Goal: Task Accomplishment & Management: Manage account settings

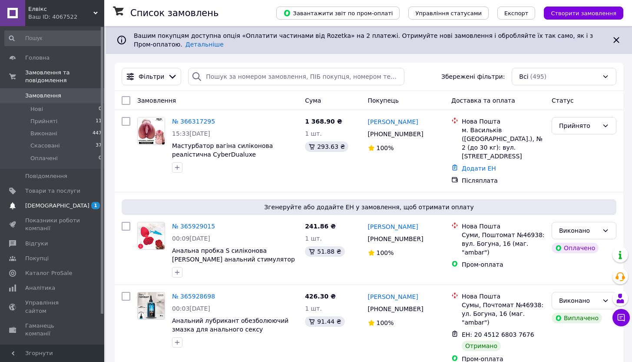
click at [76, 205] on span "[DEMOGRAPHIC_DATA]" at bounding box center [52, 206] width 55 height 8
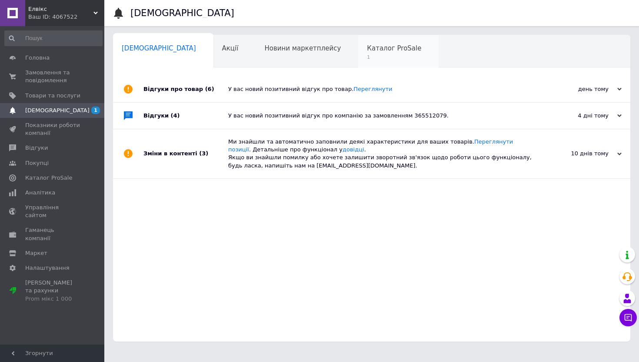
click at [358, 62] on div "Каталог ProSale 1" at bounding box center [398, 51] width 80 height 33
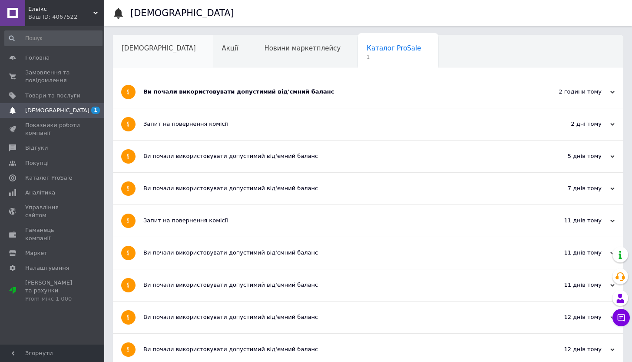
click at [155, 54] on div "[DEMOGRAPHIC_DATA]" at bounding box center [163, 51] width 100 height 33
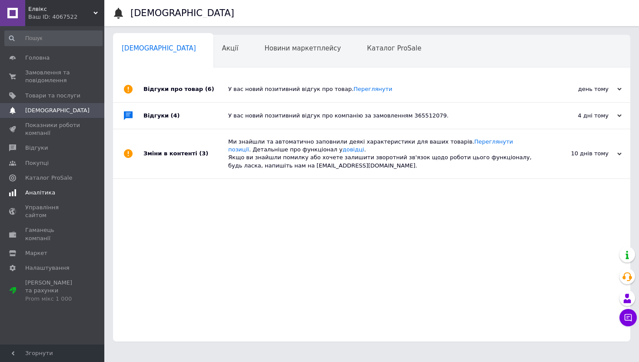
click at [50, 191] on span "Аналітика" at bounding box center [40, 193] width 30 height 8
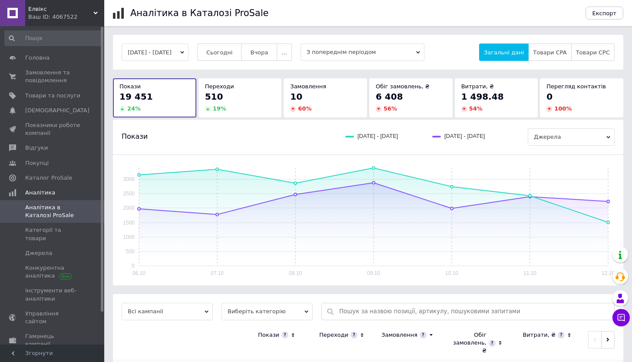
click at [189, 52] on button "[DATE] - [DATE]" at bounding box center [155, 51] width 67 height 17
click at [53, 233] on span "Категорії та товари" at bounding box center [52, 234] width 55 height 16
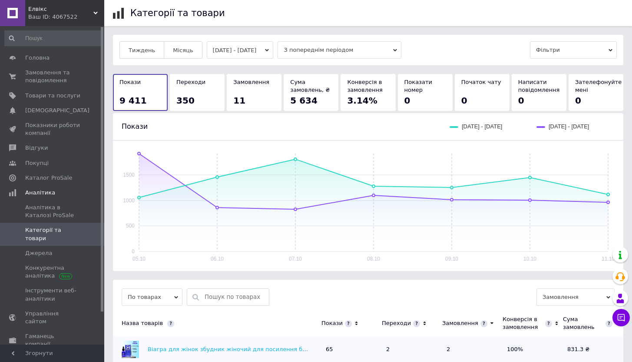
click at [269, 42] on button "[DATE] - [DATE]" at bounding box center [240, 49] width 67 height 17
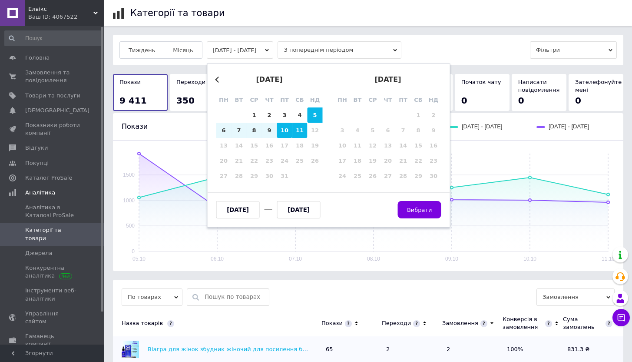
click at [285, 125] on div "10" at bounding box center [284, 130] width 15 height 15
type input "[DATE]"
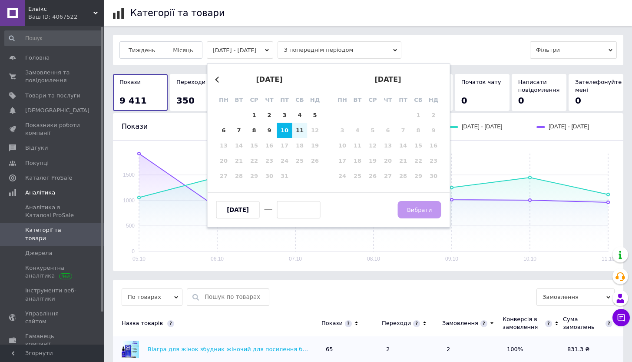
drag, startPoint x: 295, startPoint y: 128, endPoint x: 309, endPoint y: 150, distance: 25.8
click at [295, 129] on div "11" at bounding box center [299, 130] width 15 height 15
type input "[DATE]"
click at [416, 208] on span "Вибрати" at bounding box center [419, 209] width 25 height 7
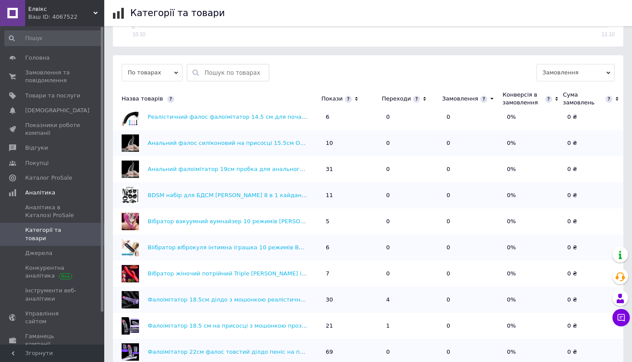
scroll to position [312, 0]
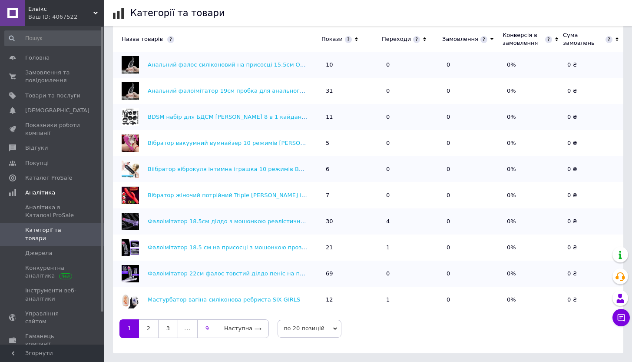
click at [212, 330] on link "9" at bounding box center [207, 328] width 20 height 18
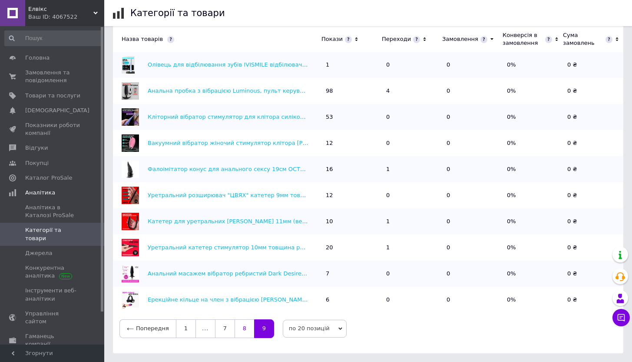
click at [238, 324] on link "8" at bounding box center [245, 328] width 20 height 18
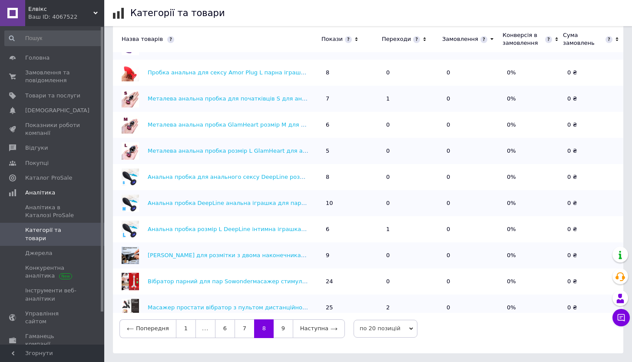
scroll to position [243, 0]
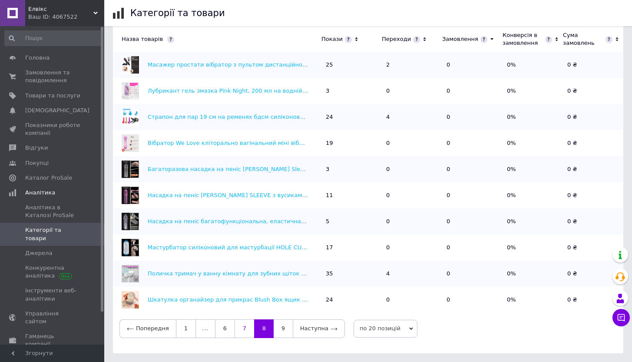
click at [241, 321] on link "7" at bounding box center [245, 328] width 20 height 18
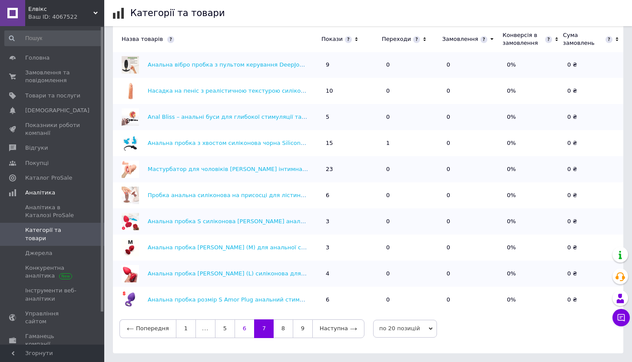
click at [236, 329] on link "6" at bounding box center [245, 328] width 20 height 18
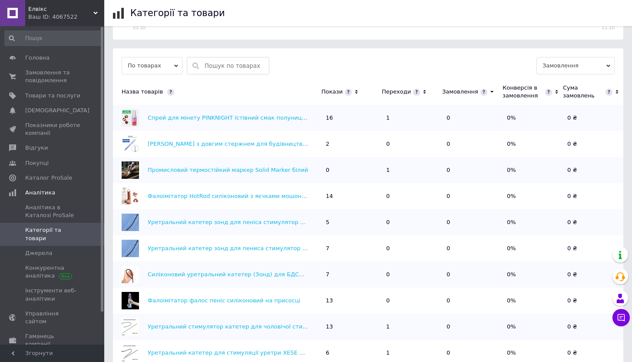
scroll to position [239, 0]
